Goal: Transaction & Acquisition: Purchase product/service

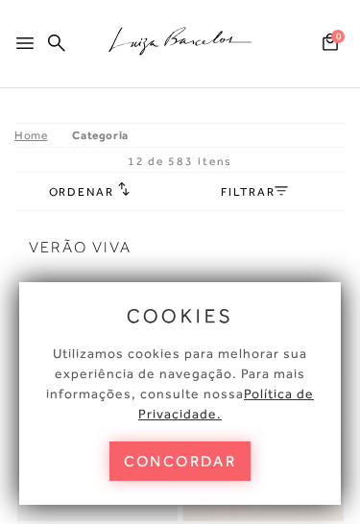
click at [201, 458] on button "concordar" at bounding box center [180, 460] width 142 height 39
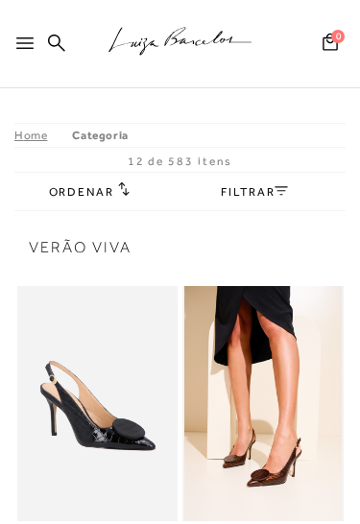
click at [26, 47] on icon at bounding box center [24, 43] width 17 height 12
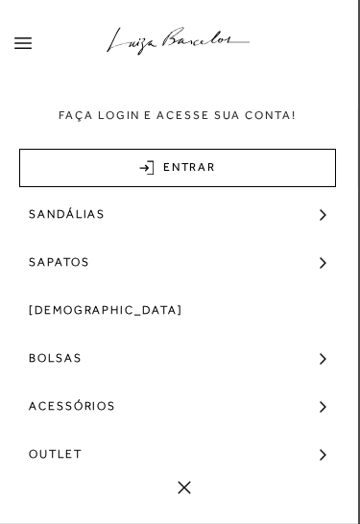
scroll to position [119, 0]
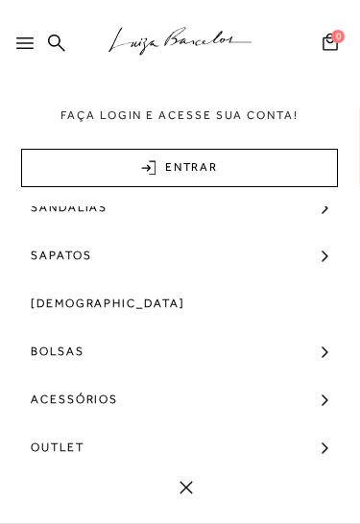
click at [333, 353] on link "Bolsas" at bounding box center [180, 351] width 360 height 48
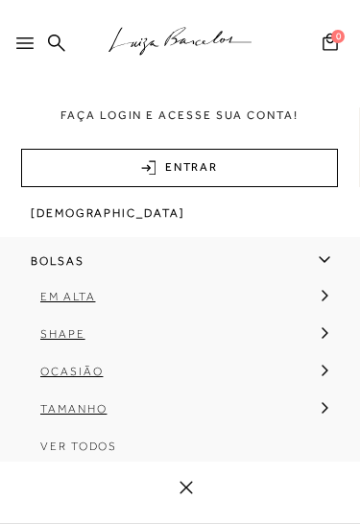
scroll to position [227, 0]
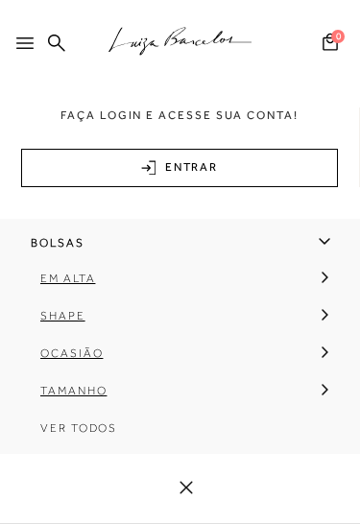
click at [326, 314] on icon at bounding box center [324, 314] width 6 height 11
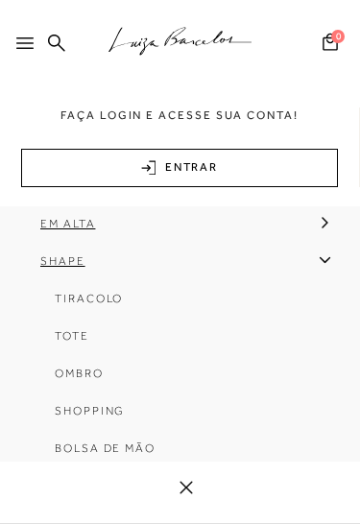
scroll to position [292, 0]
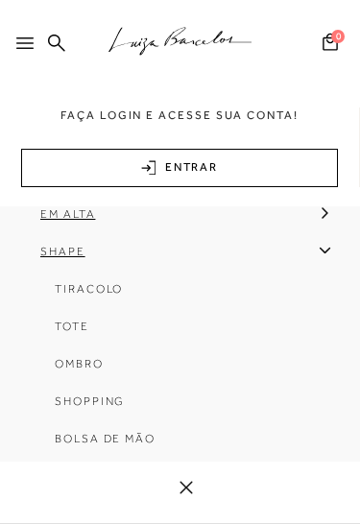
click at [100, 288] on span "Tiracolo" at bounding box center [89, 288] width 68 height 13
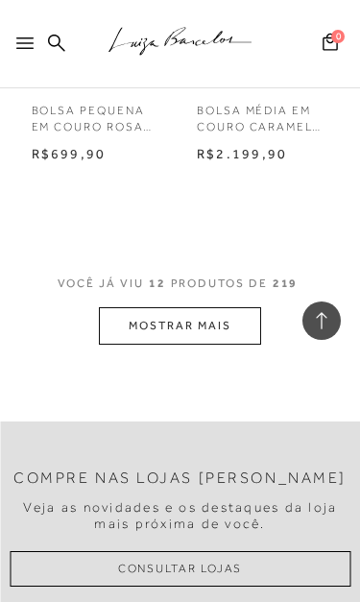
scroll to position [2199, 0]
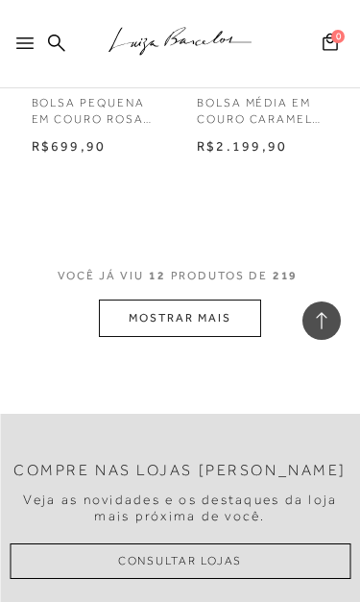
click at [209, 305] on button "MOSTRAR MAIS" at bounding box center [179, 317] width 161 height 37
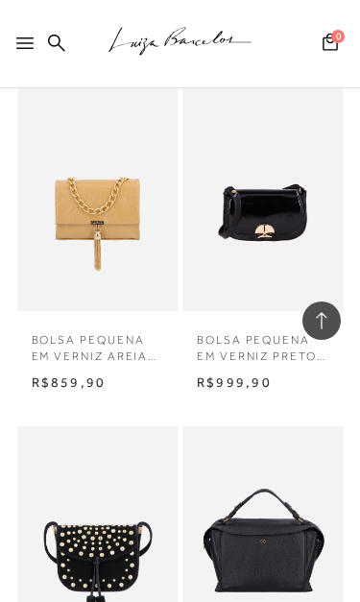
scroll to position [3387, 0]
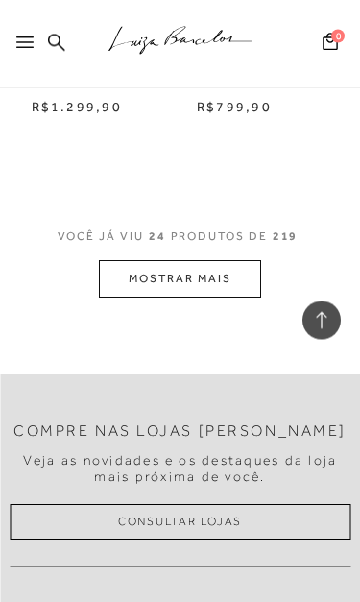
click at [215, 261] on button "MOSTRAR MAIS" at bounding box center [179, 279] width 161 height 37
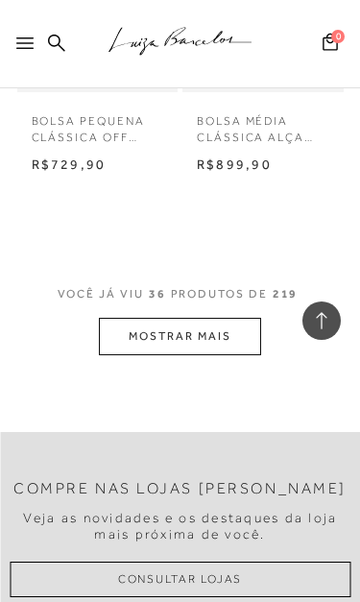
scroll to position [6398, 0]
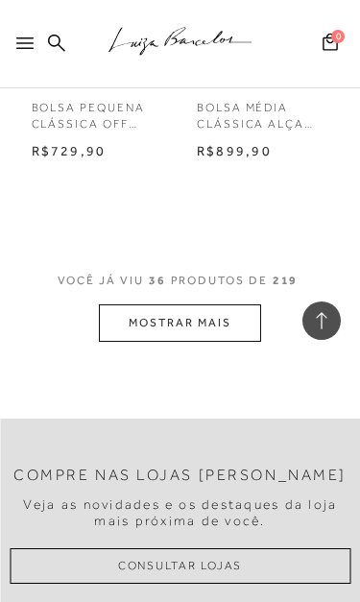
click at [191, 304] on button "MOSTRAR MAIS" at bounding box center [179, 322] width 161 height 37
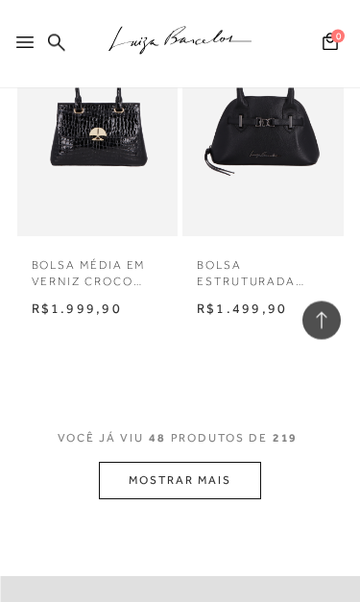
click at [228, 462] on button "MOSTRAR MAIS" at bounding box center [179, 480] width 161 height 37
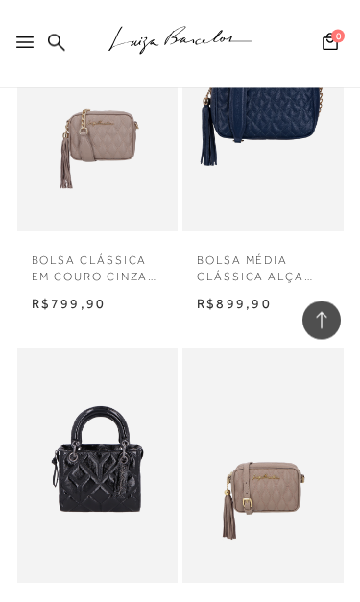
scroll to position [10101, 0]
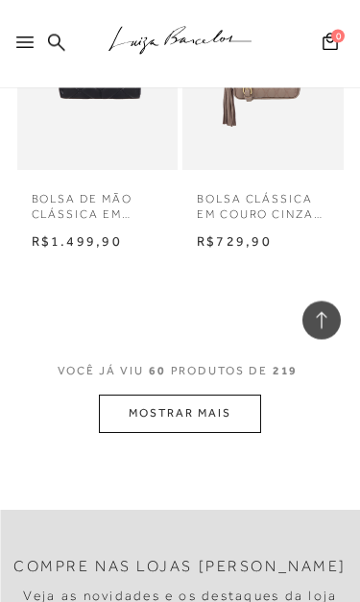
click at [135, 395] on button "MOSTRAR MAIS" at bounding box center [179, 413] width 161 height 37
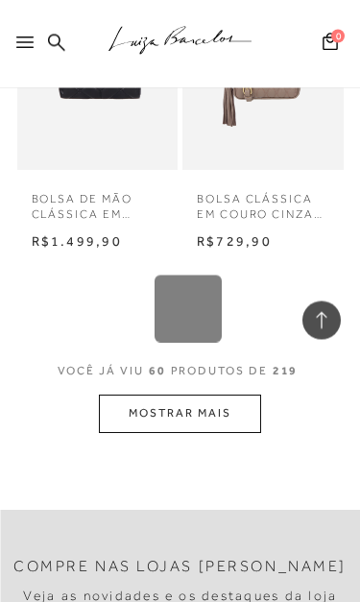
scroll to position [10512, 0]
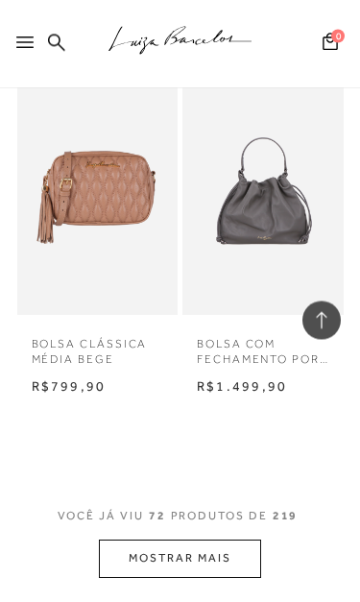
click at [142, 523] on button "MOSTRAR MAIS" at bounding box center [179, 558] width 161 height 37
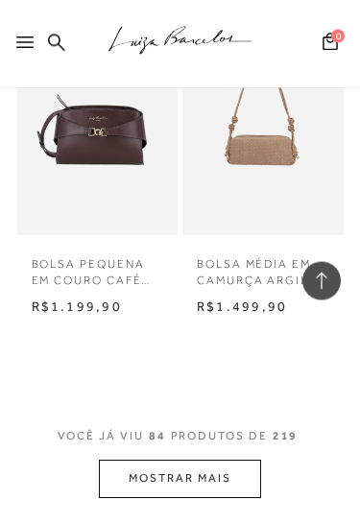
scroll to position [14646, 0]
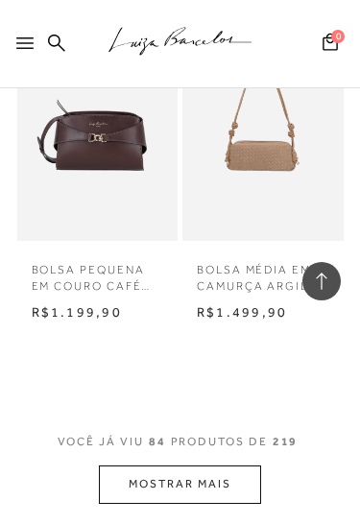
click at [230, 465] on button "MOSTRAR MAIS" at bounding box center [179, 483] width 161 height 37
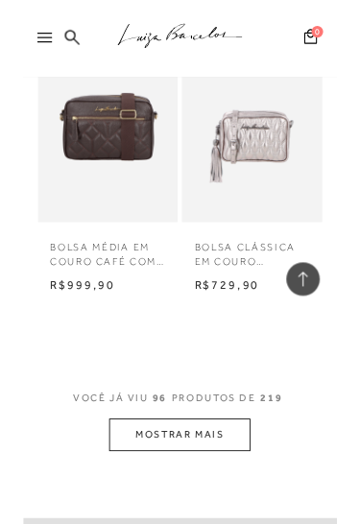
scroll to position [16732, 0]
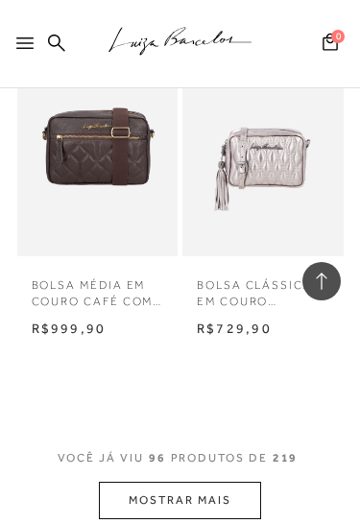
click at [231, 482] on button "MOSTRAR MAIS" at bounding box center [179, 500] width 161 height 37
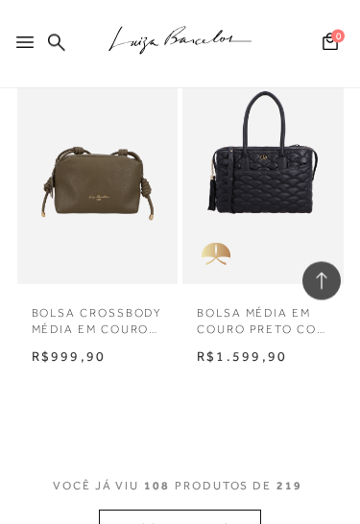
click at [219, 510] on button "MOSTRAR MAIS" at bounding box center [179, 528] width 161 height 37
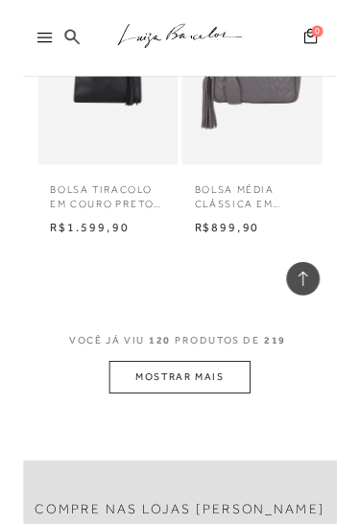
scroll to position [20942, 0]
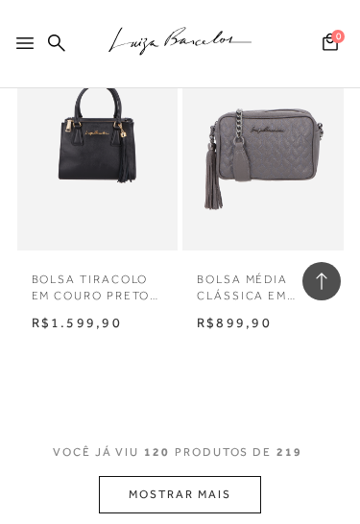
click at [224, 476] on button "MOSTRAR MAIS" at bounding box center [179, 494] width 161 height 37
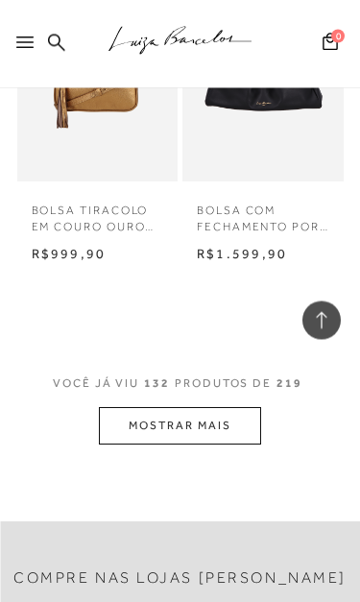
scroll to position [23114, 0]
click at [132, 407] on button "MOSTRAR MAIS" at bounding box center [179, 425] width 161 height 37
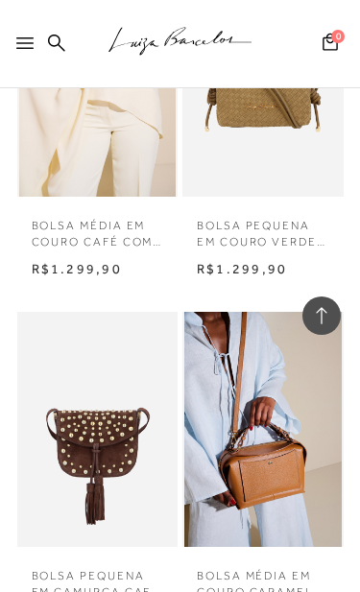
scroll to position [24550, 0]
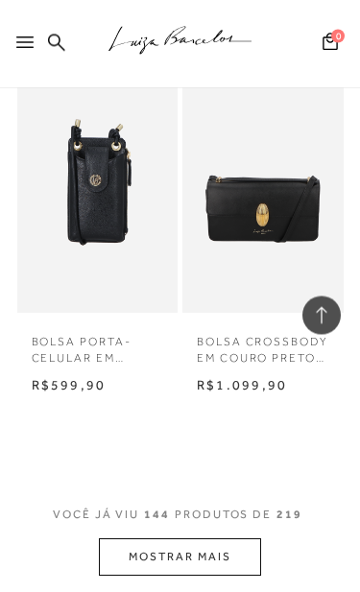
click at [200, 523] on button "MOSTRAR MAIS" at bounding box center [179, 557] width 161 height 37
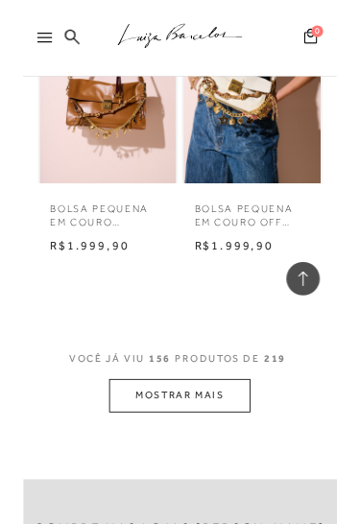
scroll to position [27279, 0]
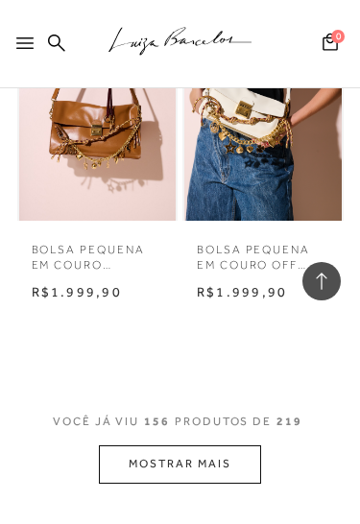
click at [188, 445] on button "MOSTRAR MAIS" at bounding box center [179, 463] width 161 height 37
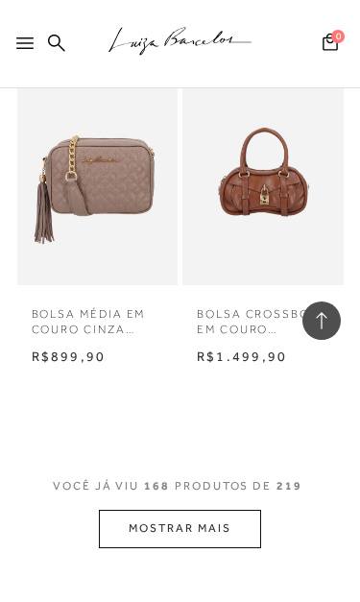
scroll to position [29322, 0]
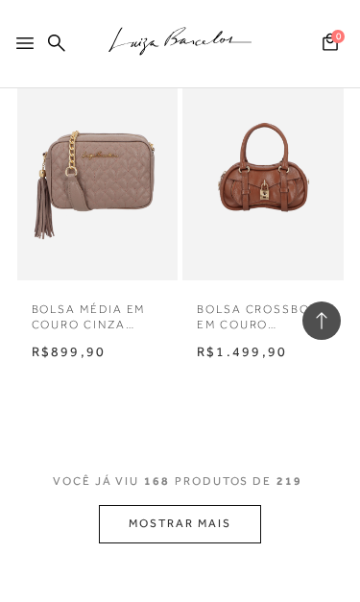
click at [199, 505] on button "MOSTRAR MAIS" at bounding box center [179, 523] width 161 height 37
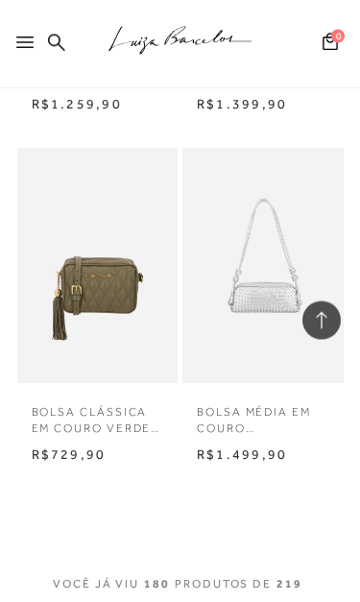
scroll to position [31321, 0]
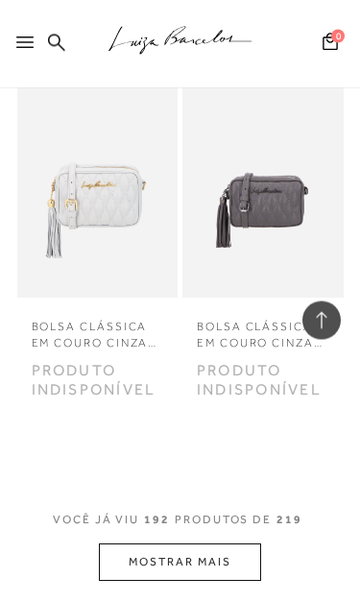
scroll to position [33546, 0]
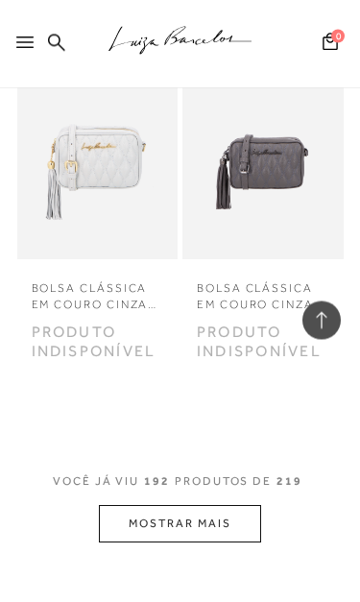
click at [203, 506] on button "MOSTRAR MAIS" at bounding box center [179, 524] width 161 height 37
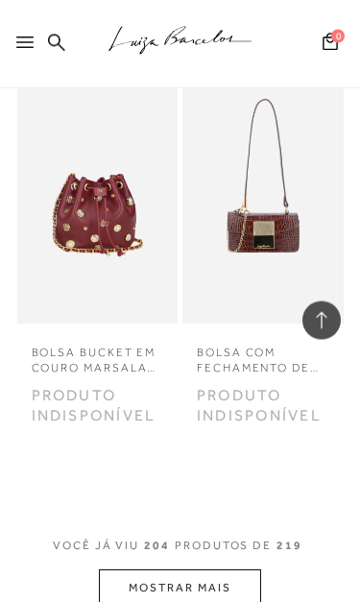
scroll to position [35775, 0]
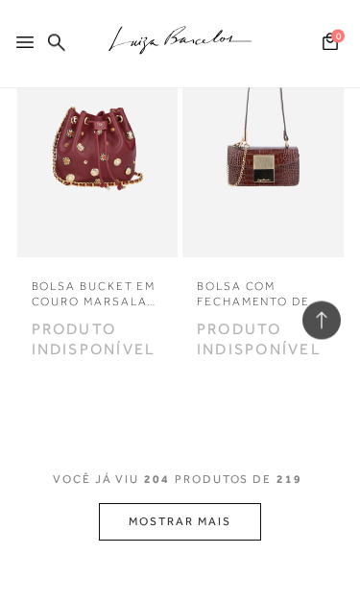
click at [214, 504] on button "MOSTRAR MAIS" at bounding box center [179, 522] width 161 height 37
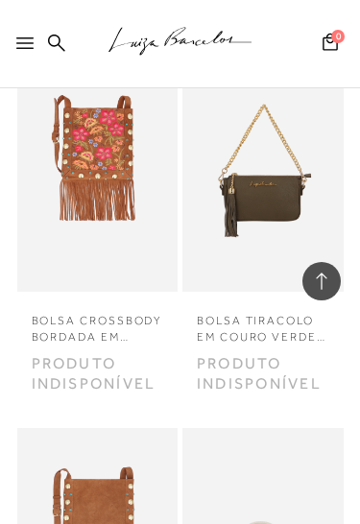
scroll to position [37208, 0]
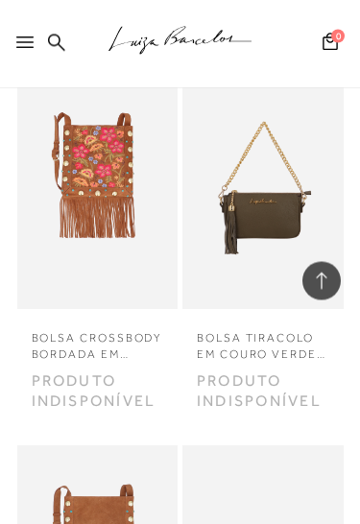
click at [25, 41] on icon at bounding box center [24, 43] width 17 height 12
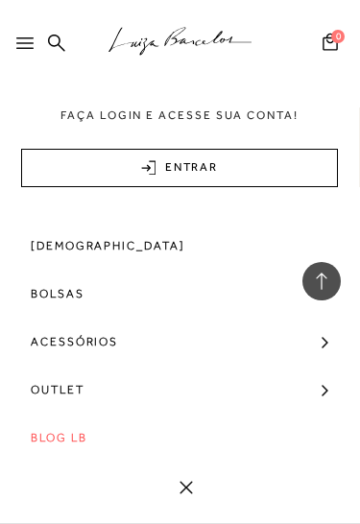
scroll to position [177, 0]
click at [56, 291] on span "Bolsas" at bounding box center [58, 294] width 54 height 48
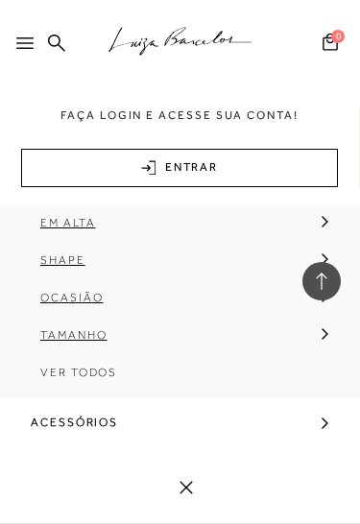
scroll to position [285, 0]
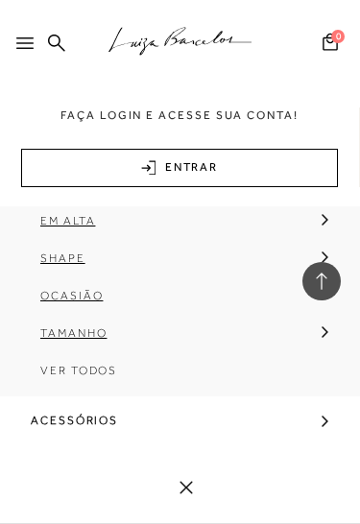
click at [317, 328] on link "Tamanho" at bounding box center [173, 339] width 347 height 37
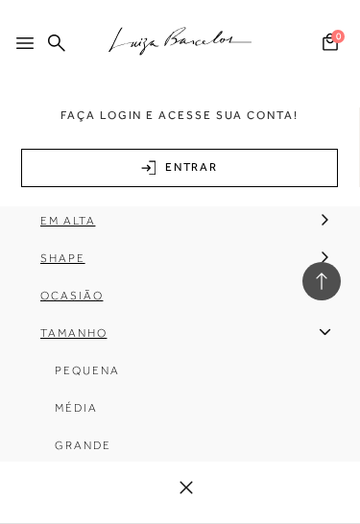
click at [80, 408] on span "Média" at bounding box center [76, 407] width 43 height 13
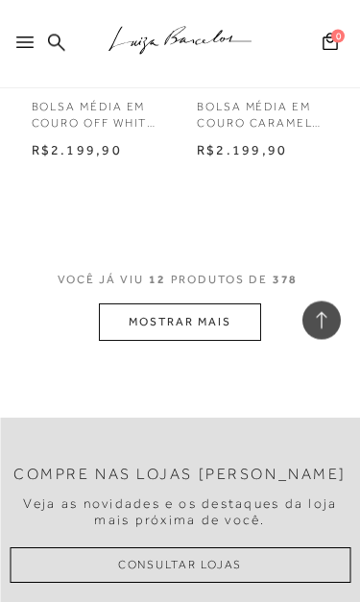
scroll to position [2195, 0]
click at [190, 308] on button "MOSTRAR MAIS" at bounding box center [179, 321] width 161 height 37
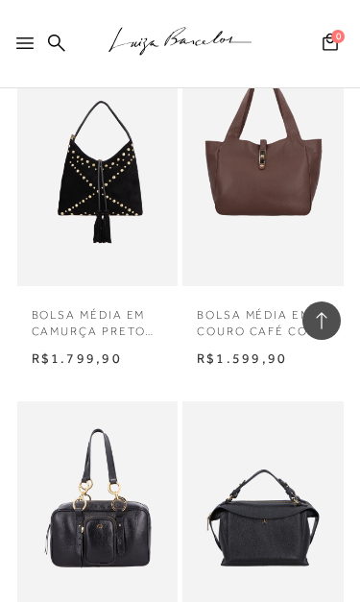
scroll to position [3764, 0]
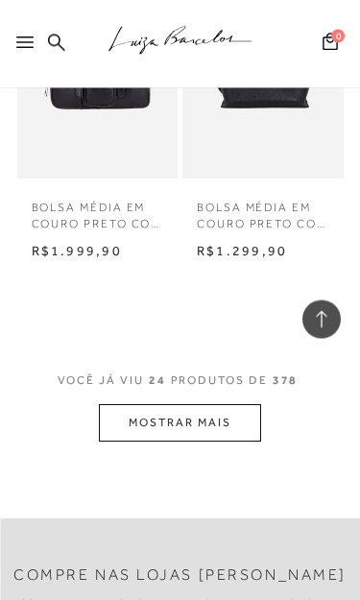
click at [218, 405] on button "MOSTRAR MAIS" at bounding box center [179, 423] width 161 height 37
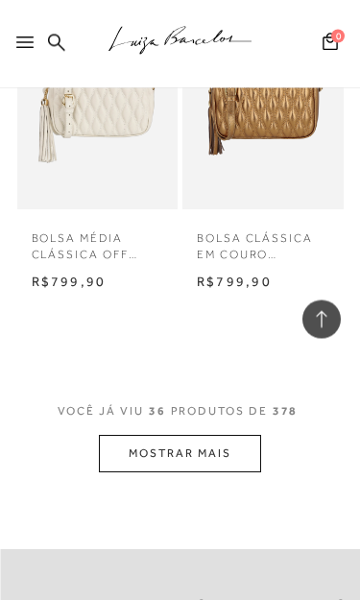
scroll to position [6268, 0]
click at [215, 435] on button "MOSTRAR MAIS" at bounding box center [179, 453] width 161 height 37
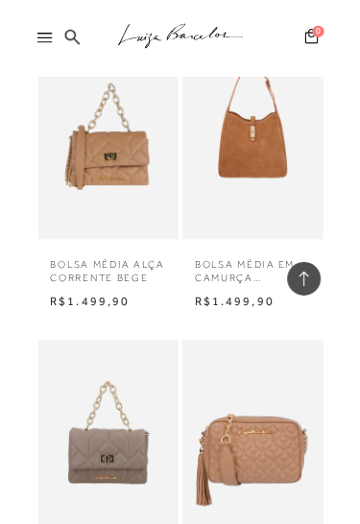
scroll to position [6863, 0]
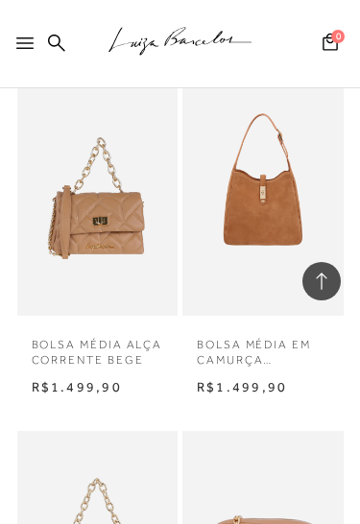
click at [254, 325] on p "BOLSA MÉDIA EM CAMURÇA CARAMELO COM FECHO METÁLICO" at bounding box center [262, 347] width 161 height 44
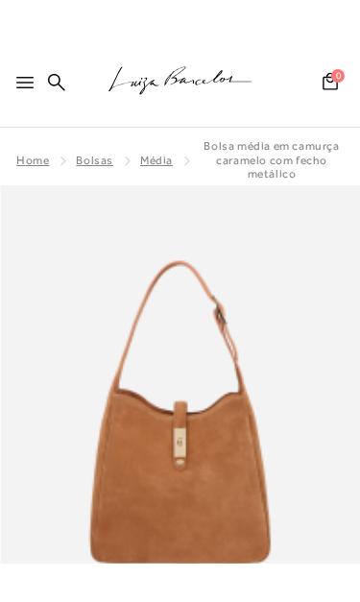
scroll to position [119, 0]
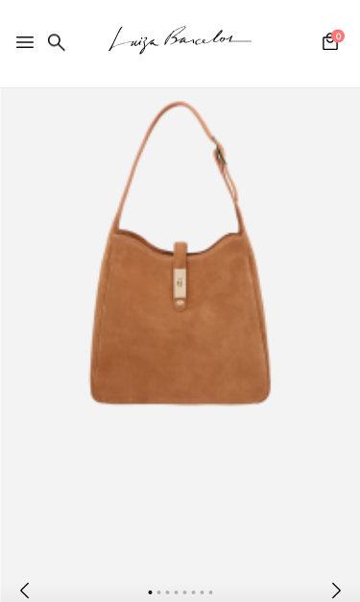
click at [143, 379] on img at bounding box center [180, 297] width 360 height 540
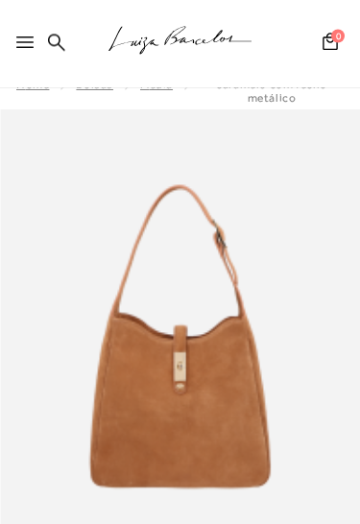
scroll to position [0, 0]
